Goal: Information Seeking & Learning: Learn about a topic

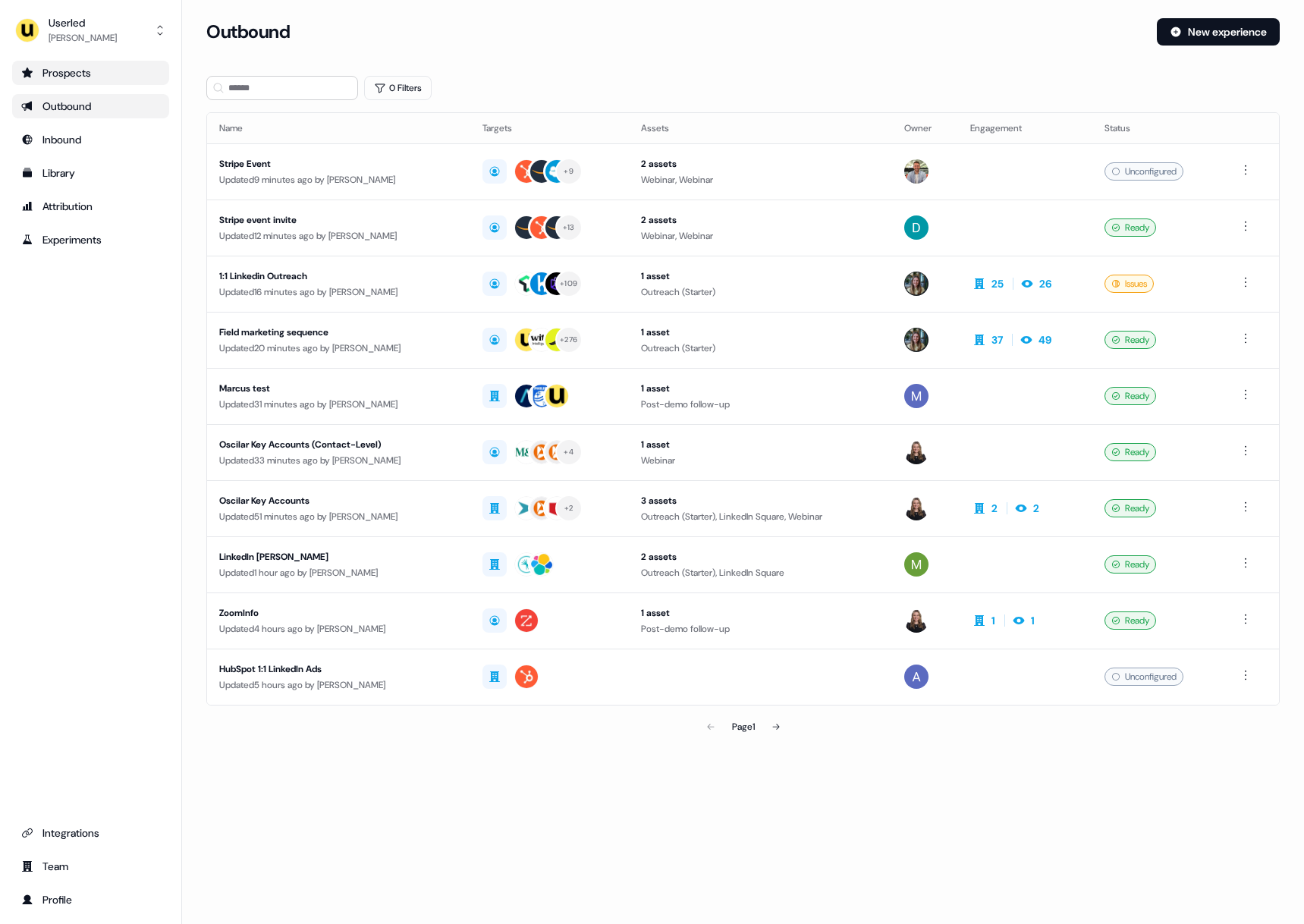
click at [78, 74] on div "Prospects" at bounding box center [90, 73] width 139 height 15
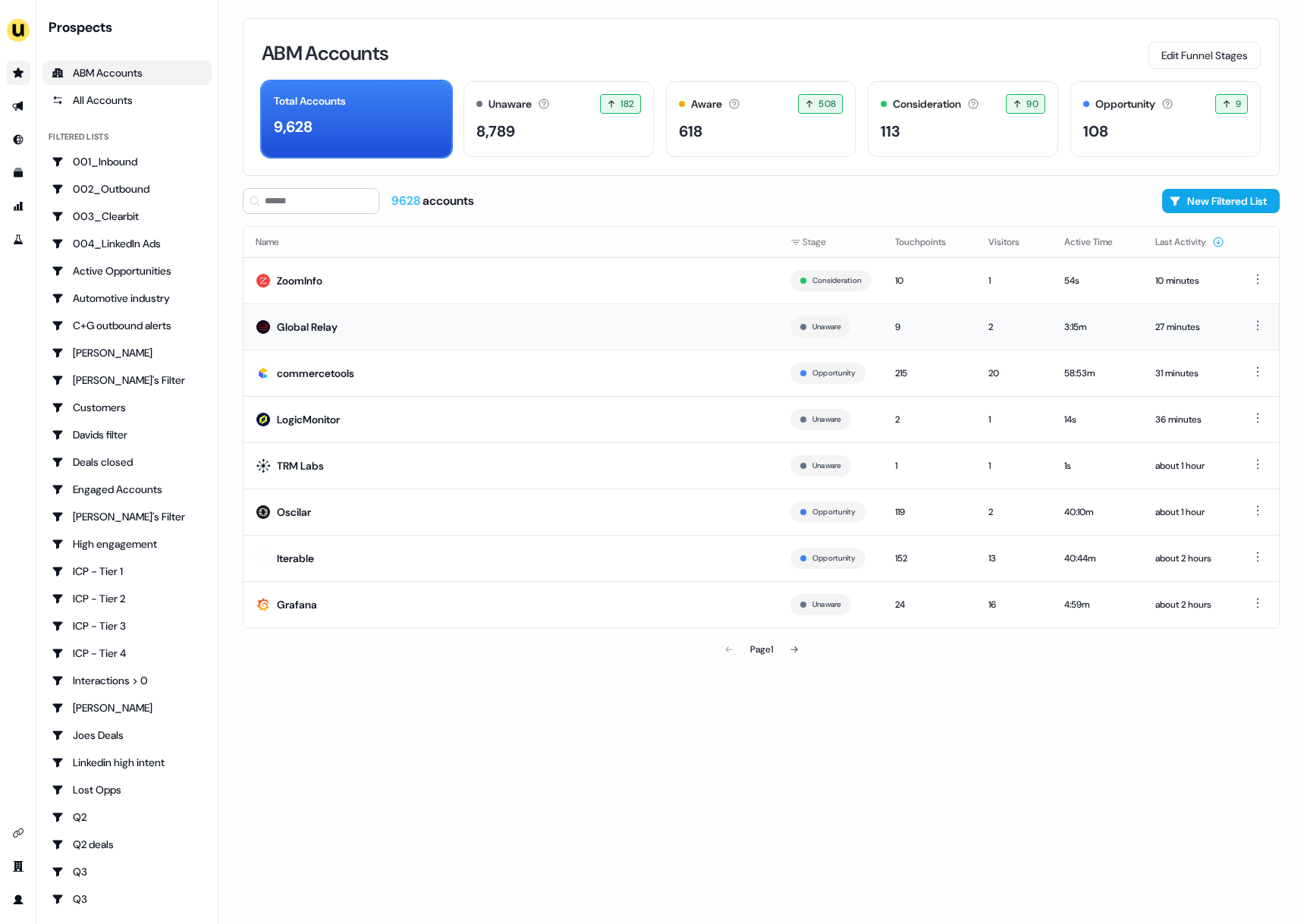
click at [425, 338] on td "Global Relay" at bounding box center [511, 326] width 535 height 46
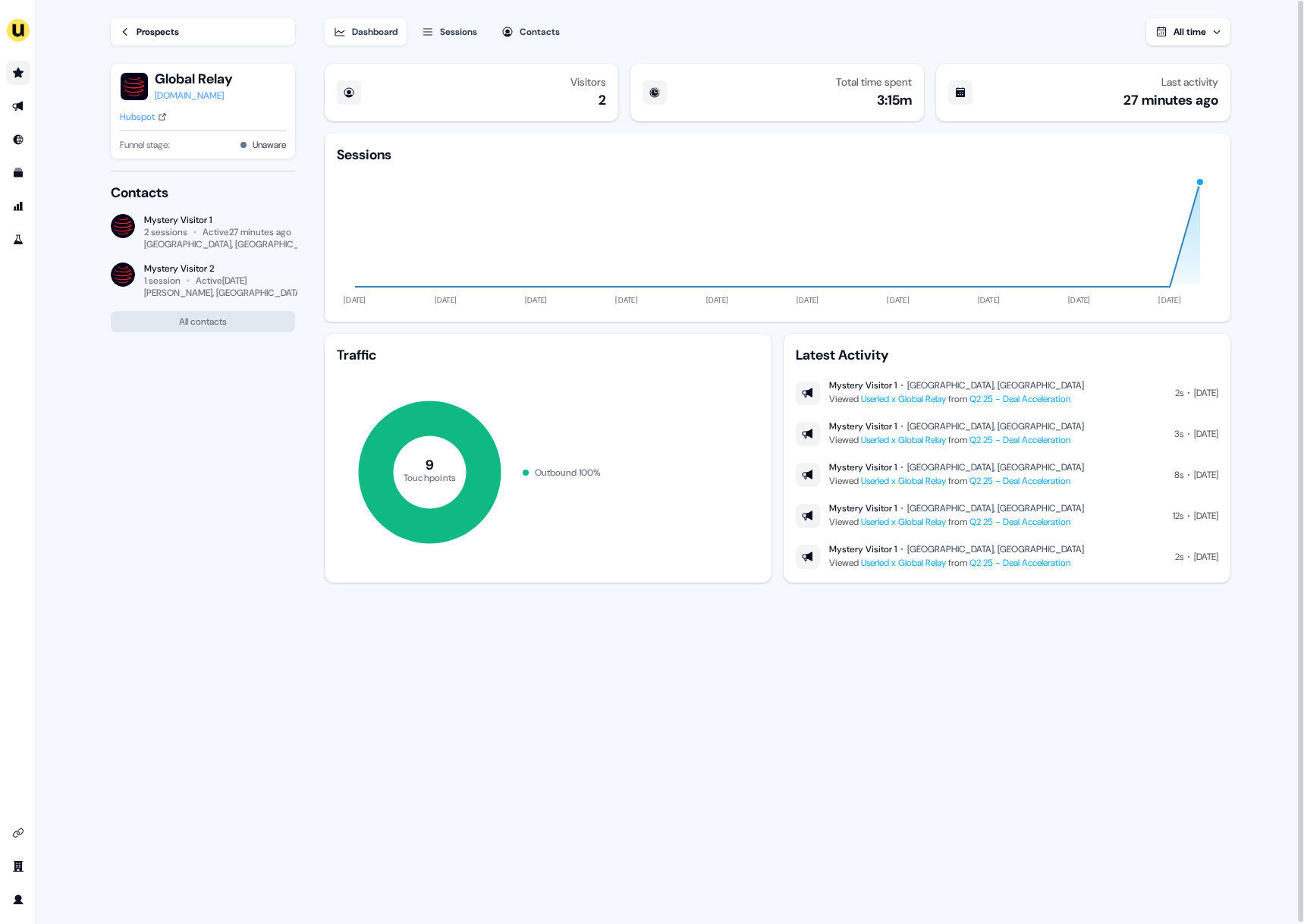
click at [980, 649] on div "Visitors 2 Total time spent 3:15m Last activity 27 minutes ago Sessions 11 Jun …" at bounding box center [777, 491] width 911 height 867
click at [983, 648] on div "Visitors 2 Total time spent 3:15m Last activity 27 minutes ago Sessions 11 Jun …" at bounding box center [777, 491] width 911 height 867
click at [1227, 37] on button "All time" at bounding box center [1189, 32] width 85 height 27
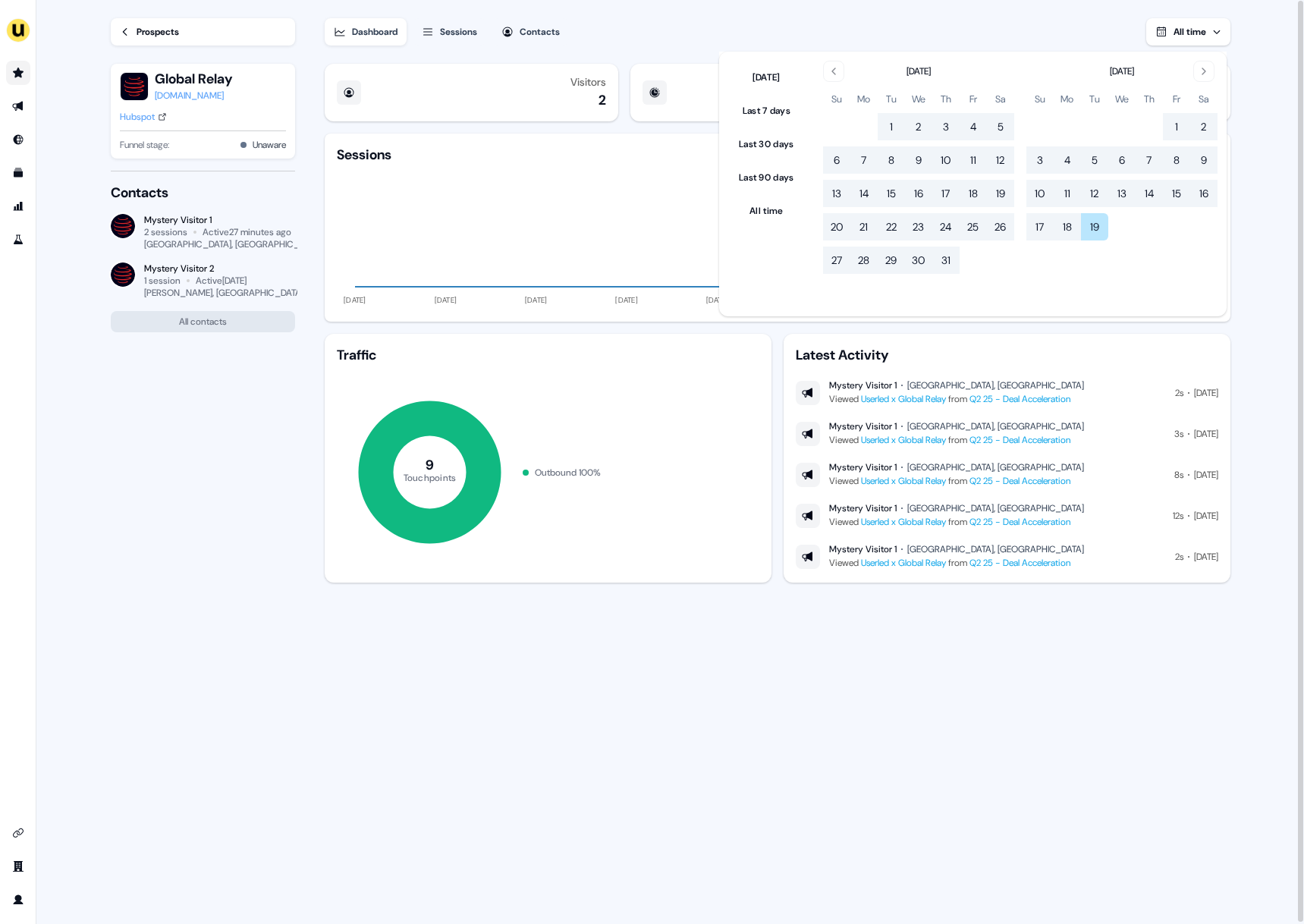
click at [167, 440] on div "Prospects Global Relay globalrelay.com Hubspot Funnel stage: Unaware Contacts M…" at bounding box center [191, 462] width 211 height 924
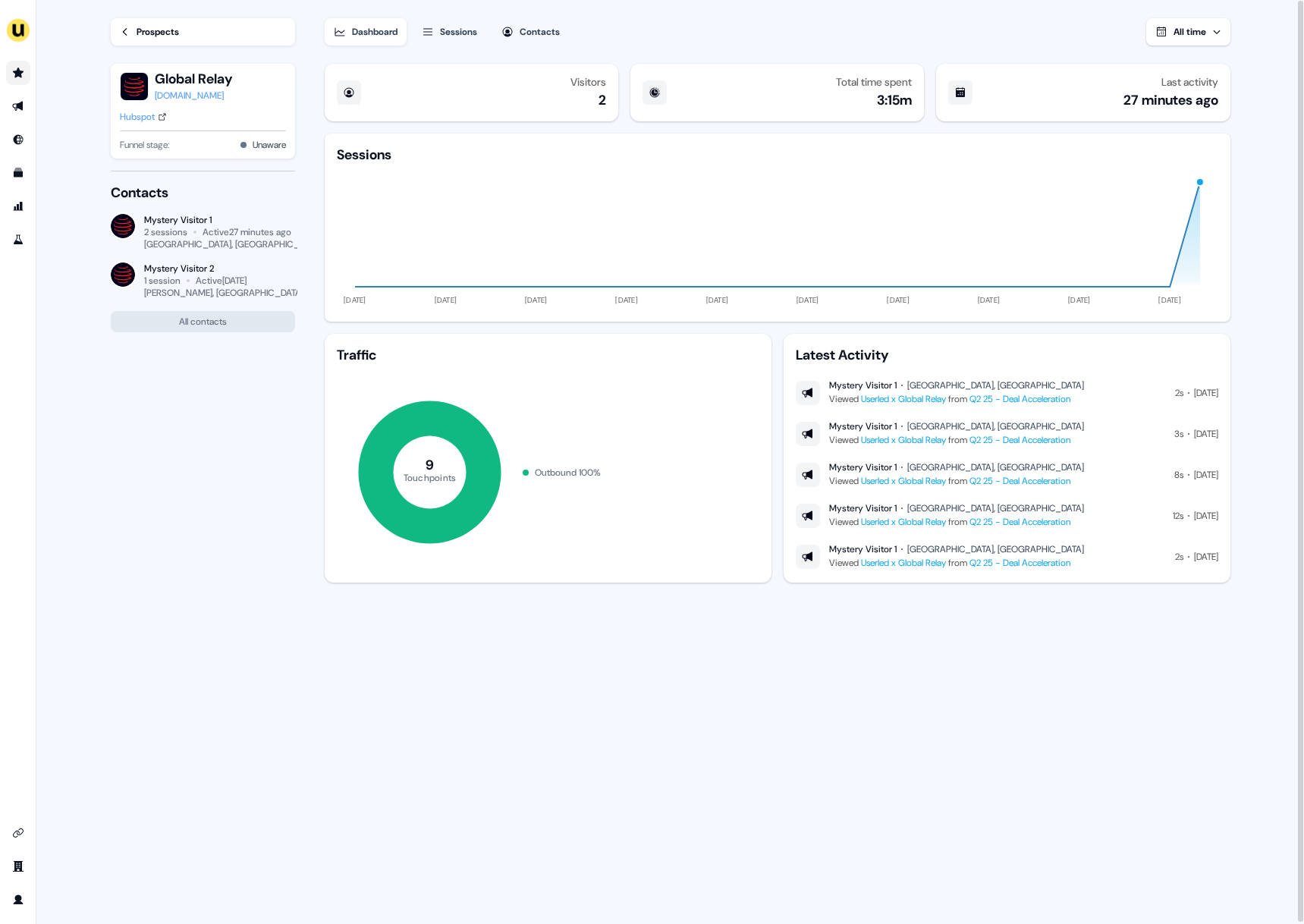
click at [210, 526] on div "Prospects Global Relay globalrelay.com Hubspot Funnel stage: Unaware Contacts M…" at bounding box center [191, 462] width 211 height 924
drag, startPoint x: 506, startPoint y: 32, endPoint x: 514, endPoint y: 45, distance: 15.3
click at [506, 33] on icon "button" at bounding box center [507, 32] width 12 height 12
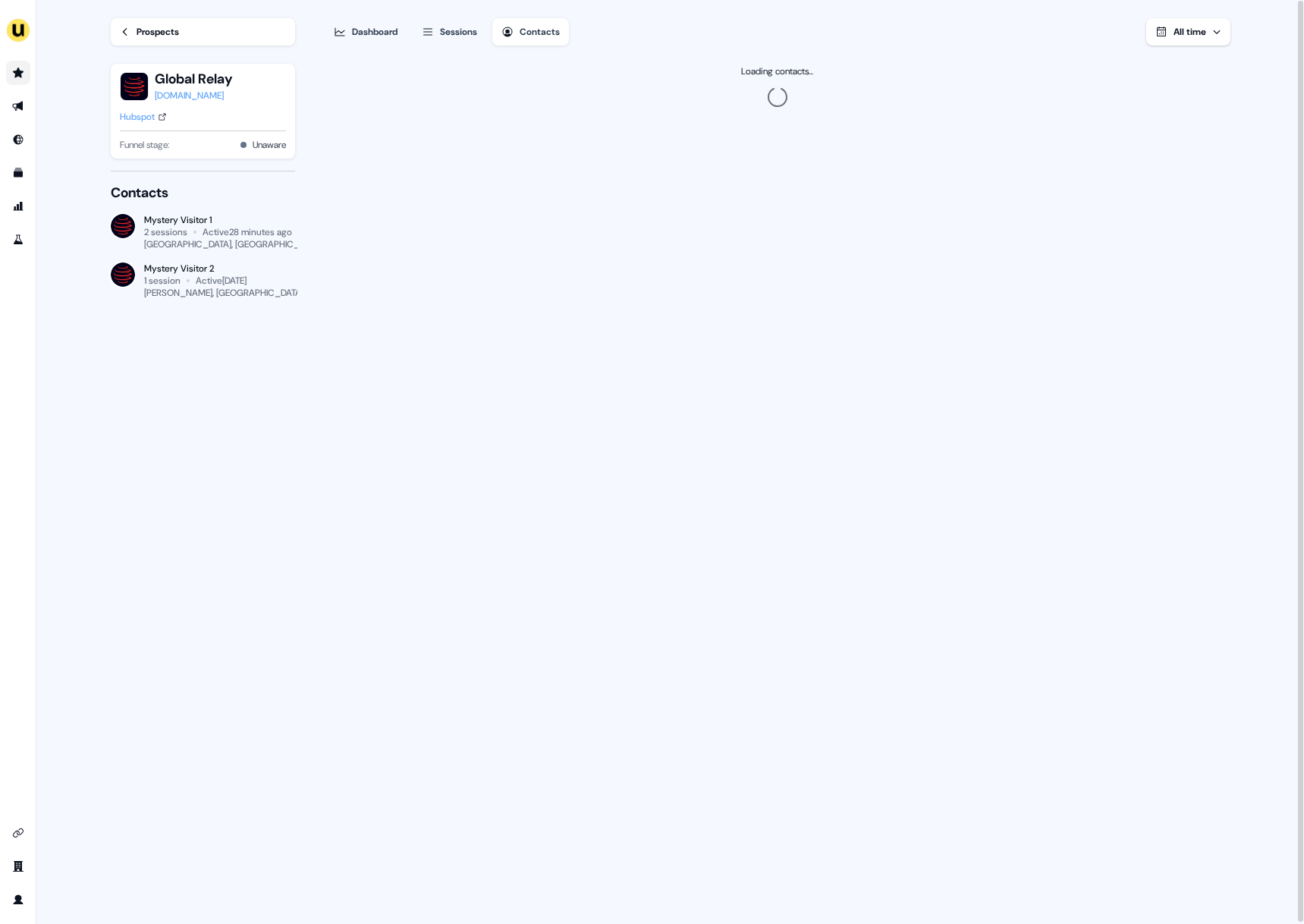
click at [23, 70] on icon "Go to prospects" at bounding box center [18, 73] width 12 height 12
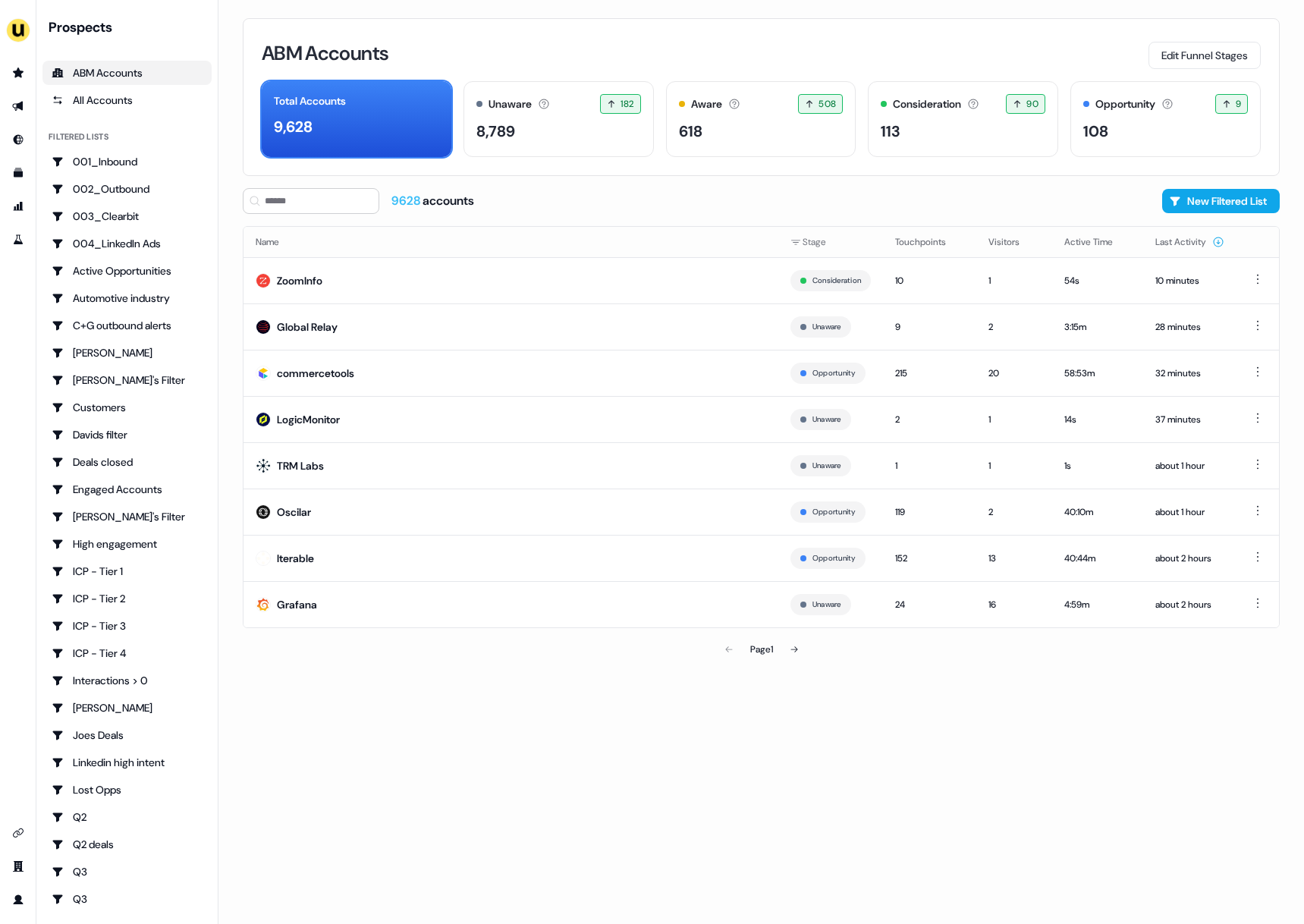
click at [470, 658] on div "Page 1" at bounding box center [761, 649] width 1038 height 30
click at [331, 205] on input at bounding box center [311, 201] width 137 height 26
click at [793, 648] on icon at bounding box center [794, 649] width 9 height 9
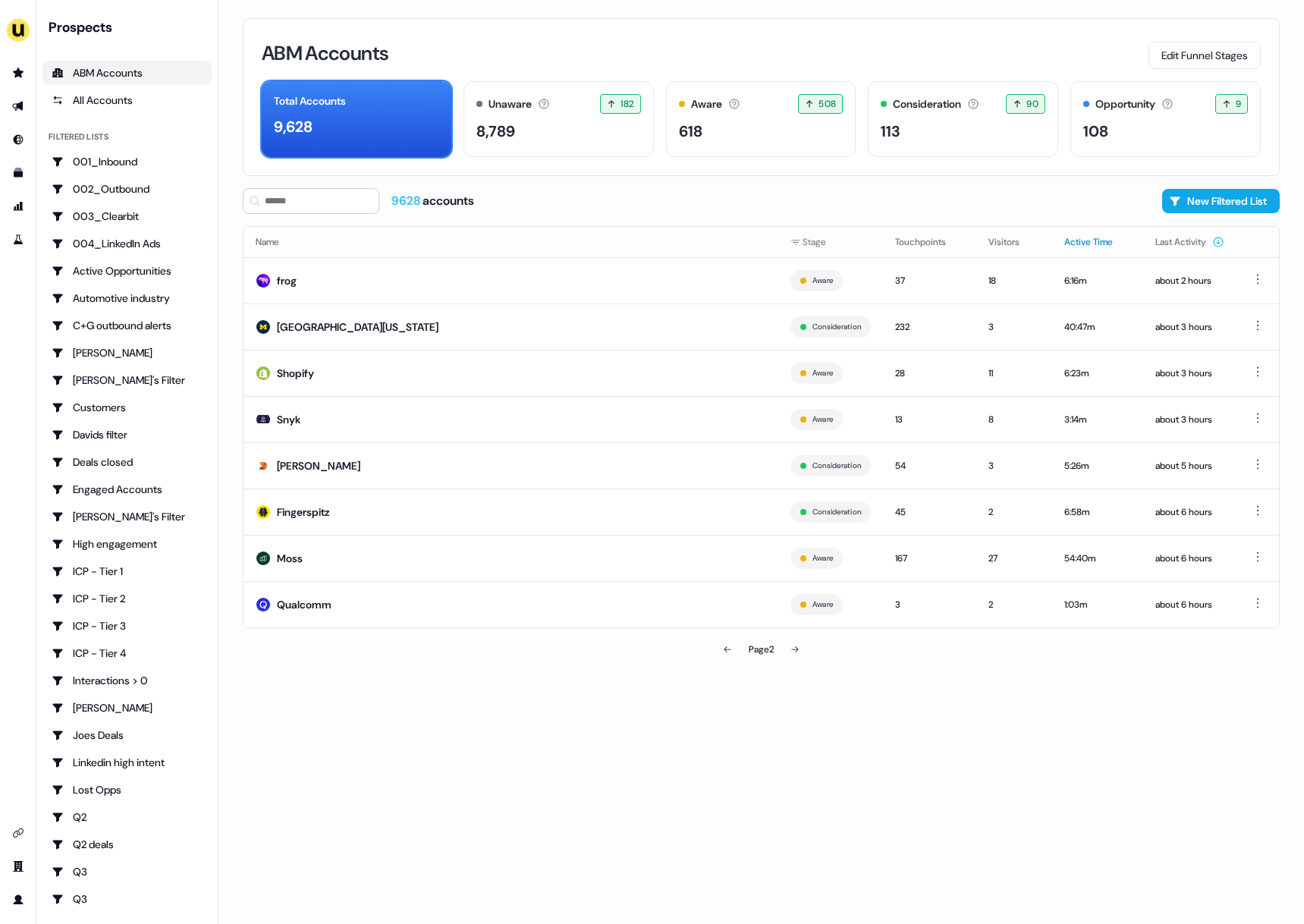
click at [1092, 244] on button "Active Time" at bounding box center [1098, 242] width 67 height 27
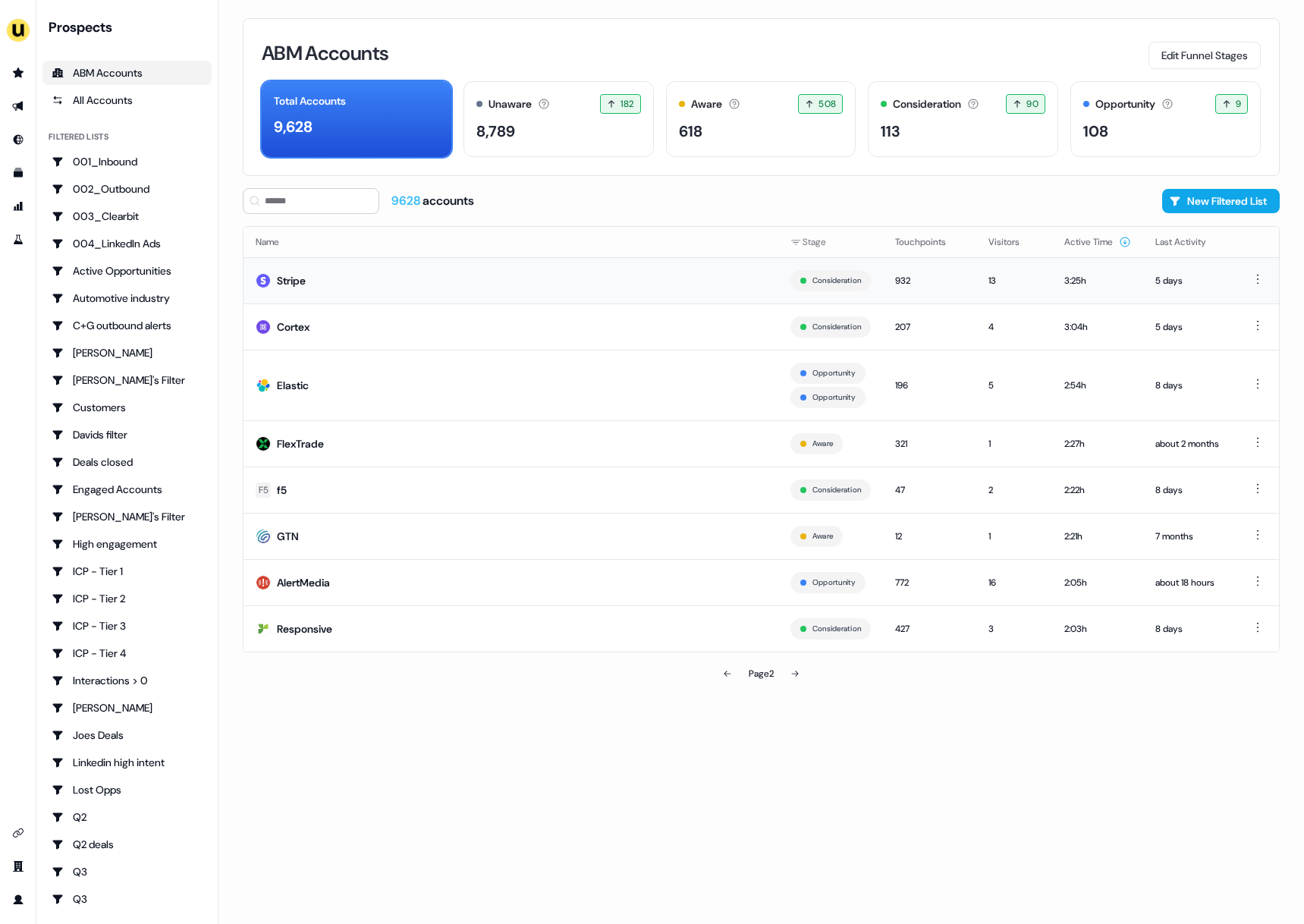
click at [340, 282] on td "Stripe" at bounding box center [511, 280] width 535 height 46
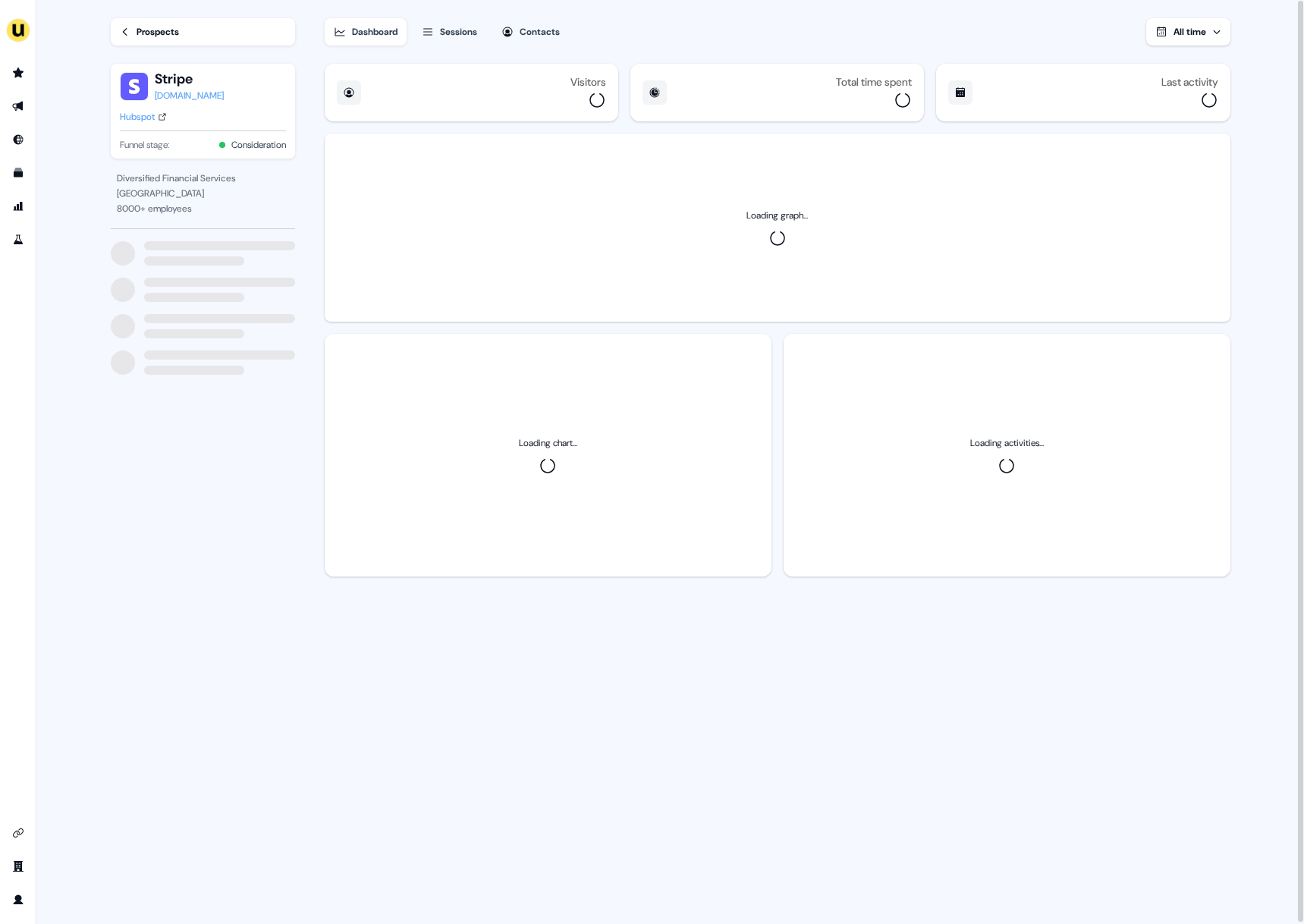
click at [540, 27] on div "Contacts" at bounding box center [540, 32] width 41 height 15
